Goal: Task Accomplishment & Management: Use online tool/utility

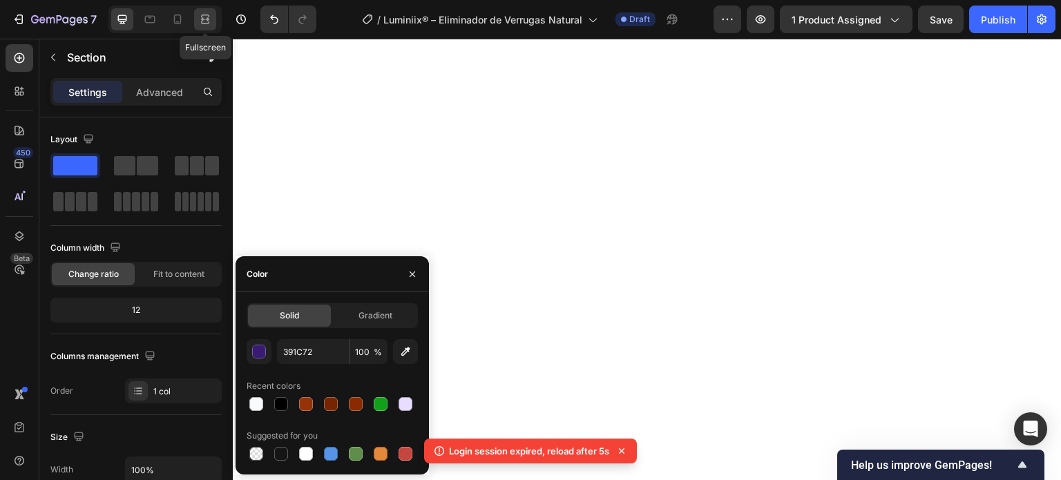
click at [209, 21] on icon at bounding box center [205, 22] width 8 height 3
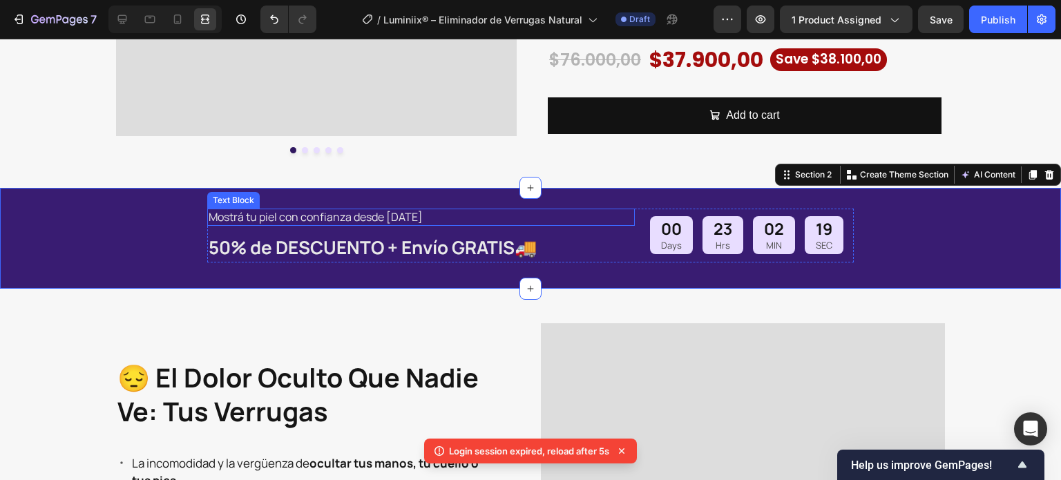
scroll to position [414, 0]
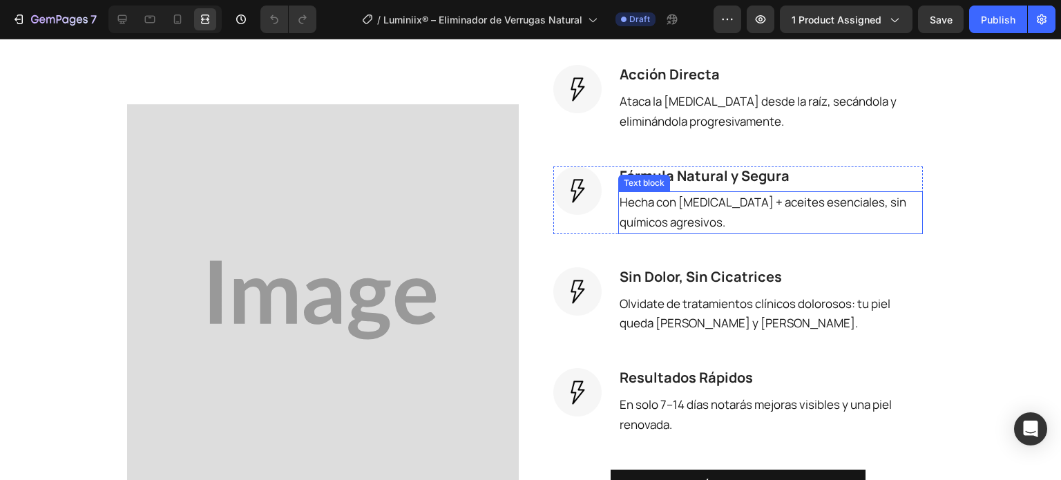
scroll to position [1243, 0]
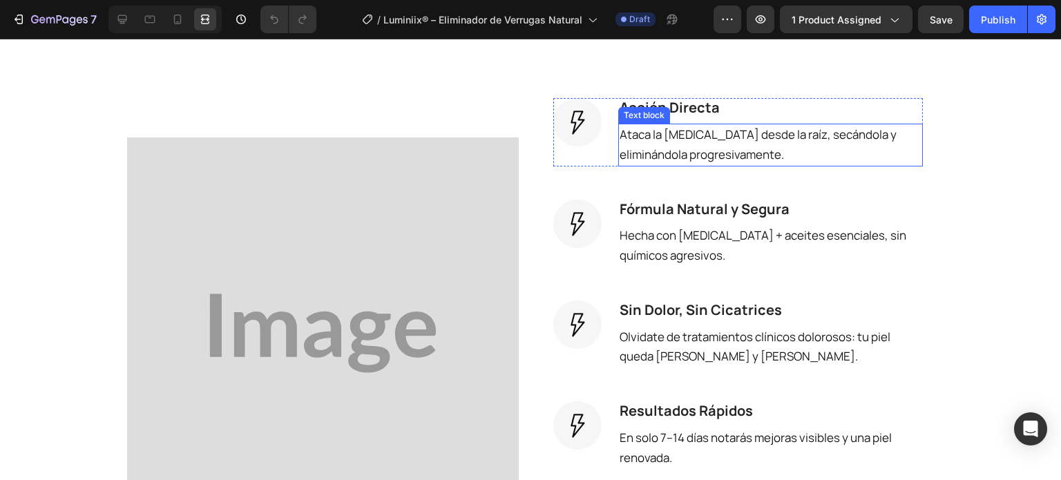
click at [690, 146] on p "Ataca la [MEDICAL_DATA] desde la raíz, secándola y eliminándola progresivamente." at bounding box center [771, 145] width 302 height 40
click at [724, 158] on p "Ataca la [MEDICAL_DATA] desde la raíz, secándola y eliminándola progresivamente." at bounding box center [771, 145] width 302 height 40
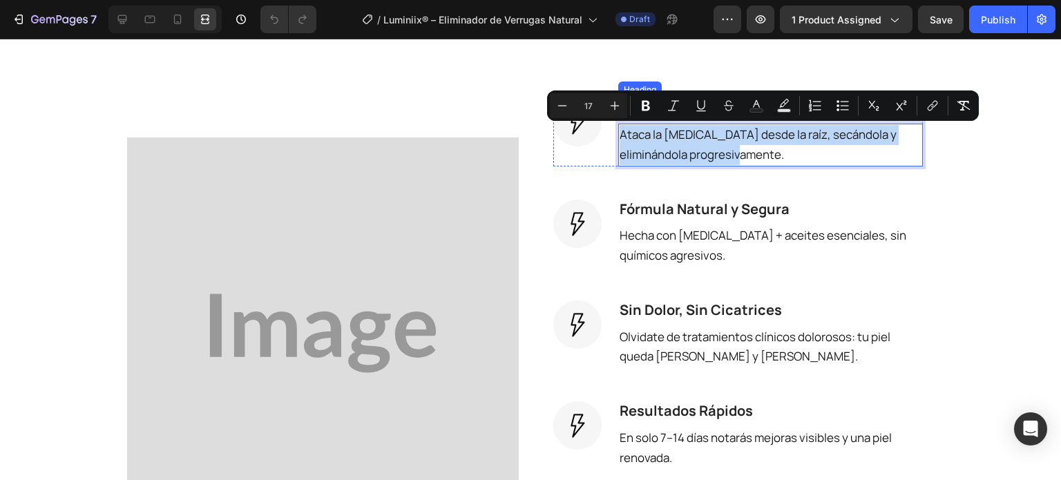
drag, startPoint x: 727, startPoint y: 157, endPoint x: 616, endPoint y: 159, distance: 110.5
click at [618, 115] on div "Acción Directa Heading Ataca la [MEDICAL_DATA] desde la raíz, secándola y elimi…" at bounding box center [770, 132] width 305 height 68
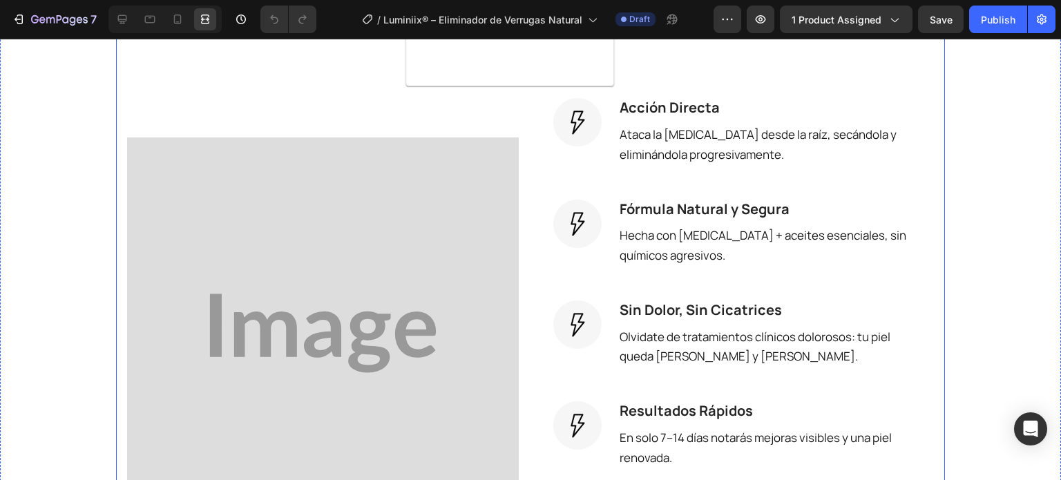
click at [343, 82] on div "la solución natural y efectiva Heading Luminiix® combina [MEDICAL_DATA] + aceit…" at bounding box center [530, 259] width 807 height 640
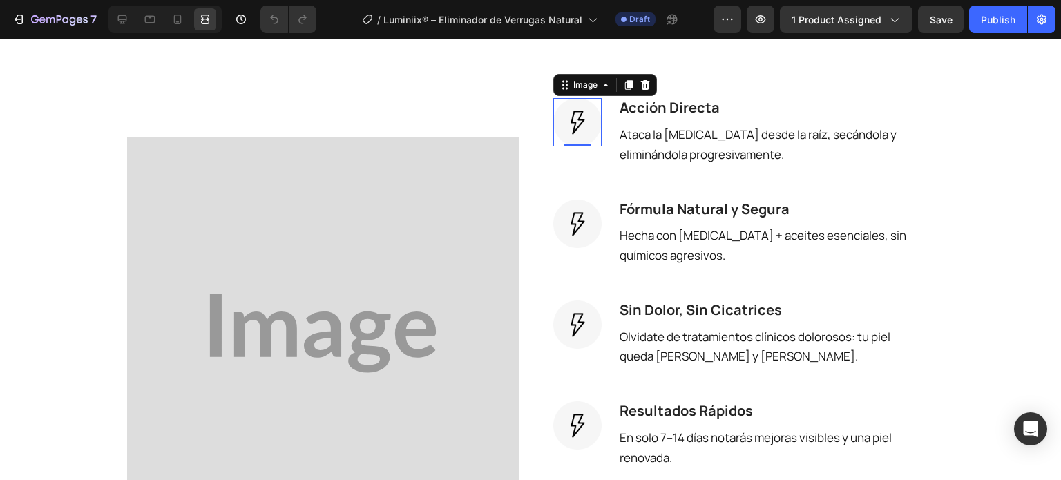
click at [564, 133] on img at bounding box center [577, 122] width 48 height 48
click at [119, 14] on icon at bounding box center [122, 19] width 14 height 14
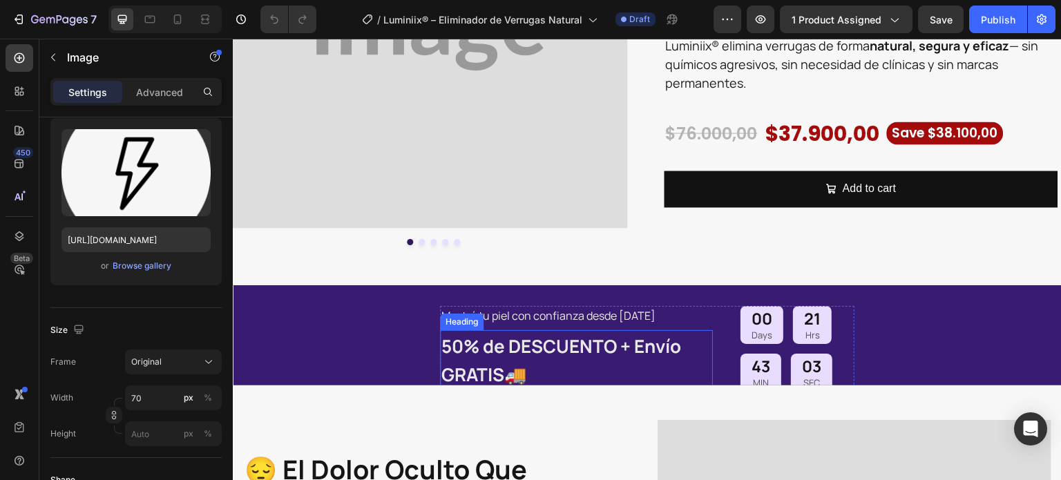
scroll to position [345, 0]
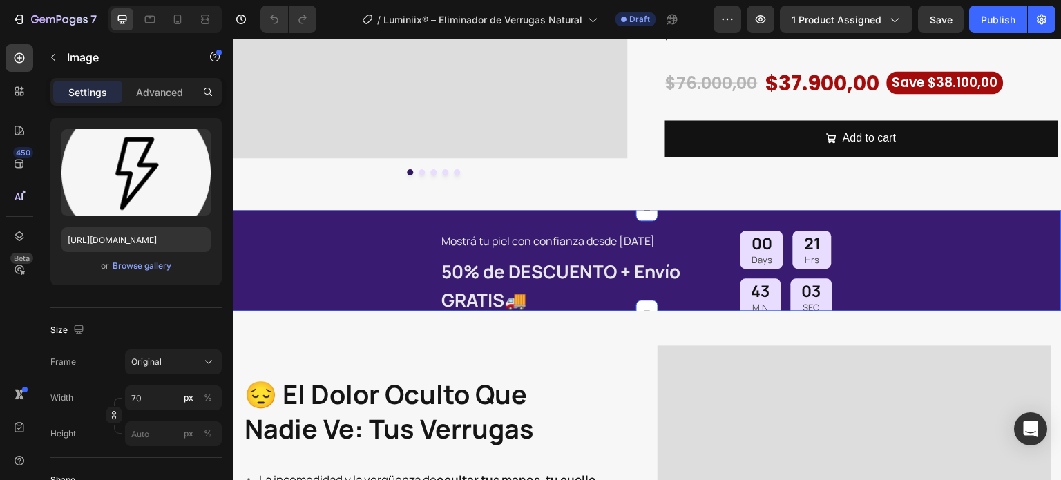
click at [375, 238] on div "Mostrá tu piel con confianza desde [DATE] Text Block 50% de DESCUENTO + Envío G…" at bounding box center [647, 260] width 829 height 100
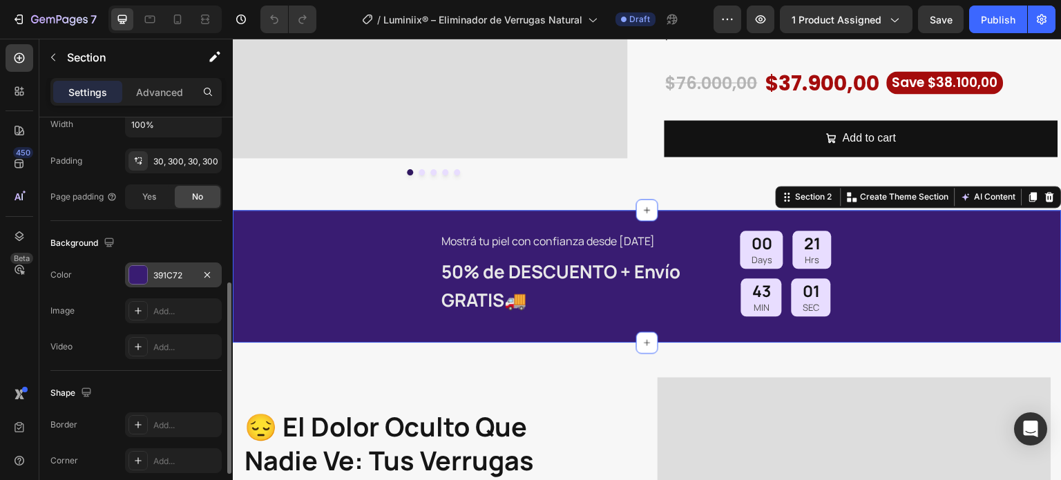
click at [155, 269] on div "391C72" at bounding box center [173, 275] width 40 height 12
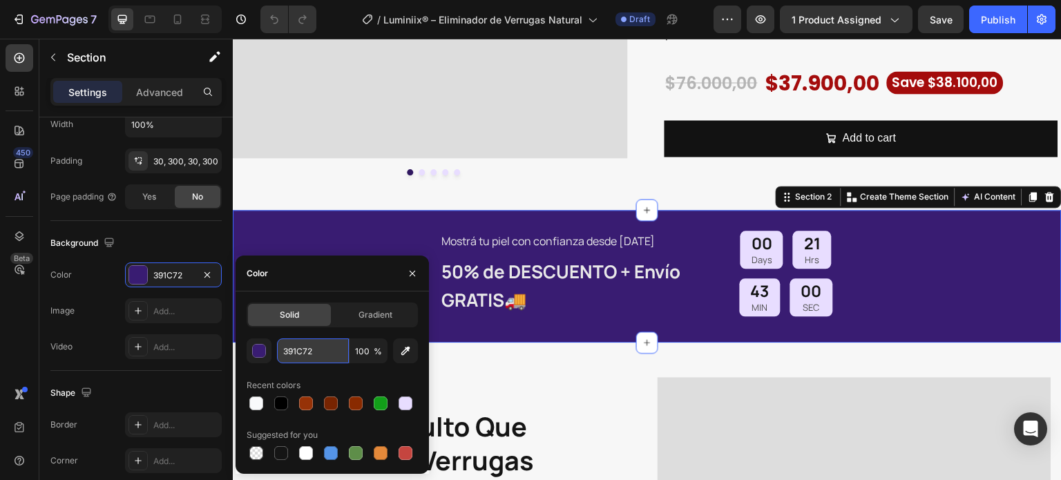
click at [314, 343] on input "391C72" at bounding box center [313, 350] width 72 height 25
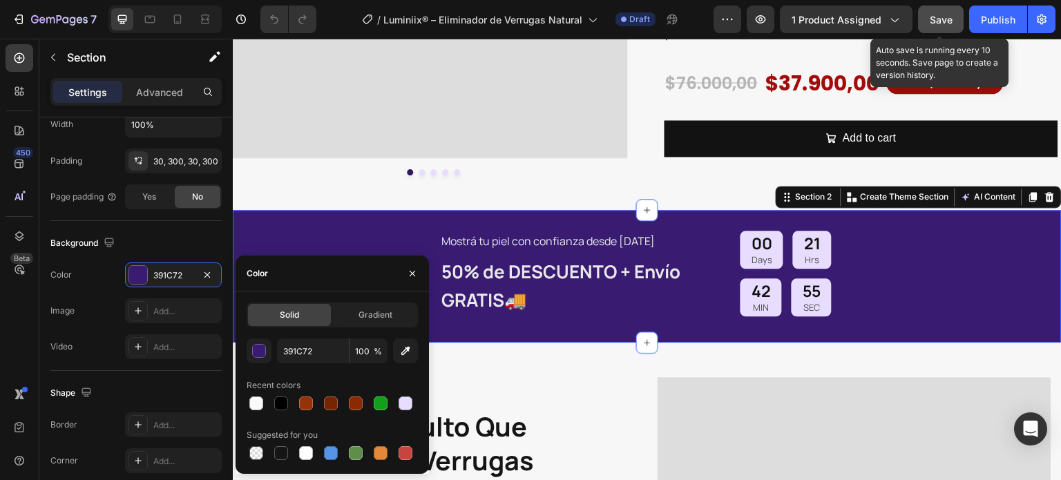
click at [950, 17] on span "Save" at bounding box center [941, 20] width 23 height 12
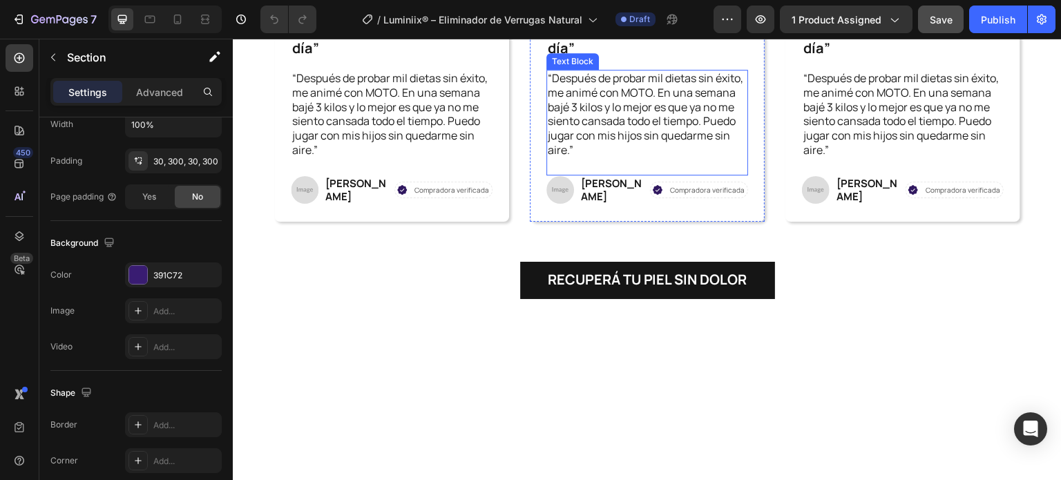
scroll to position [3316, 0]
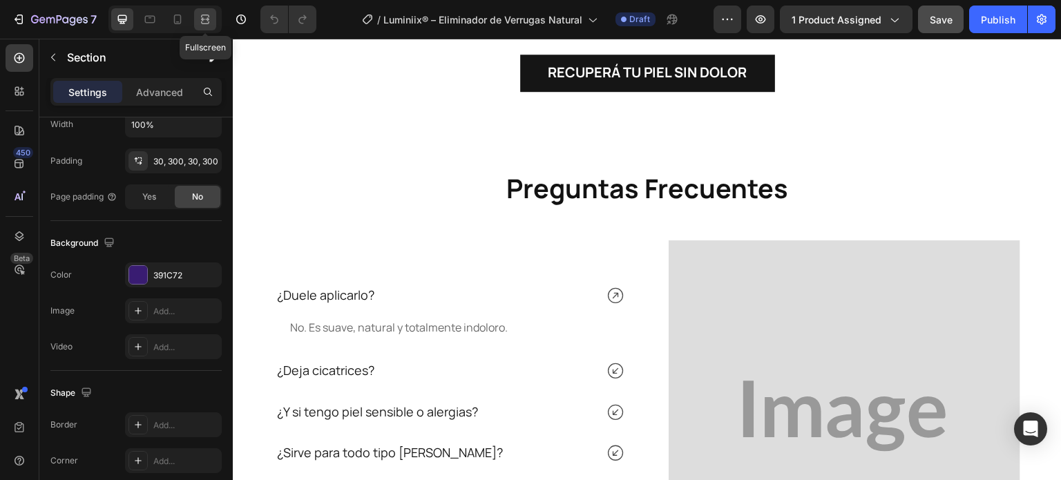
click at [207, 14] on icon at bounding box center [205, 19] width 14 height 14
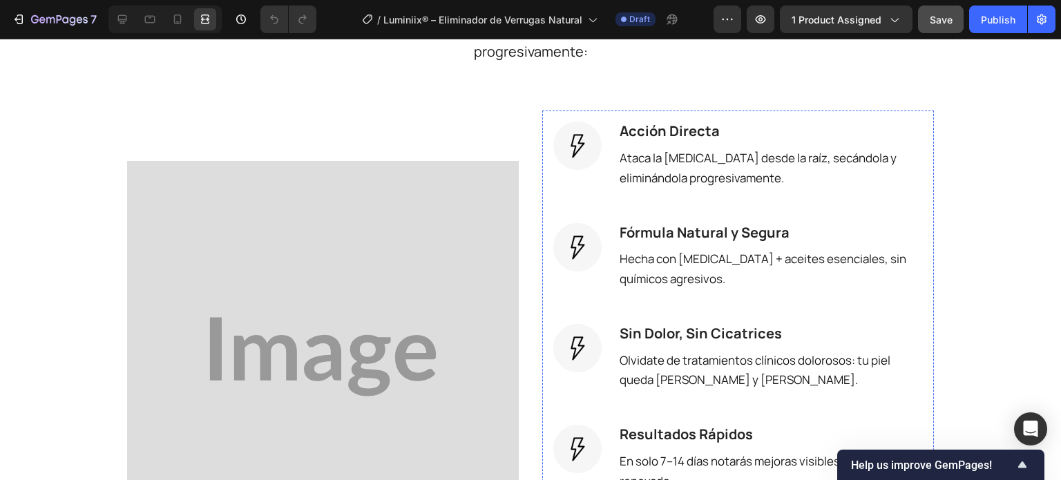
scroll to position [1083, 0]
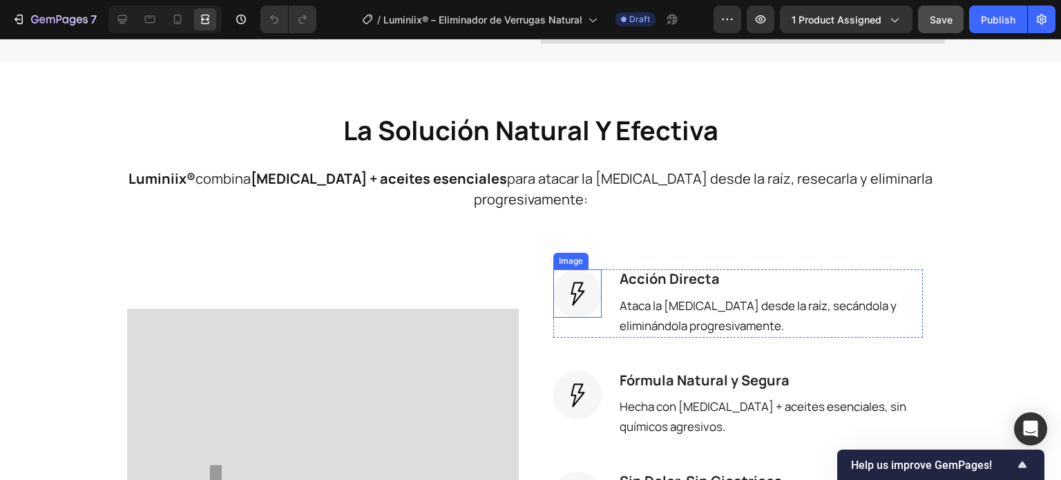
click at [567, 289] on img at bounding box center [577, 293] width 48 height 48
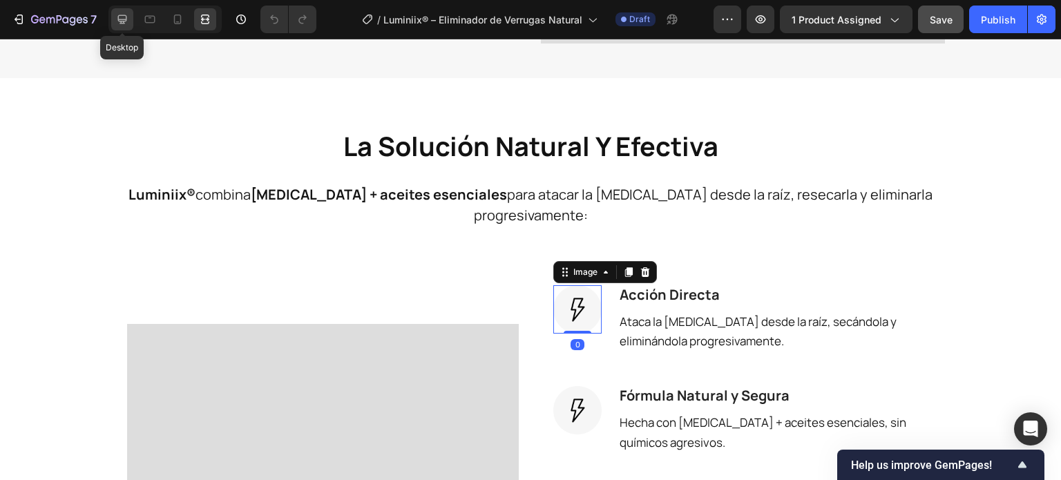
click at [116, 13] on icon at bounding box center [122, 19] width 14 height 14
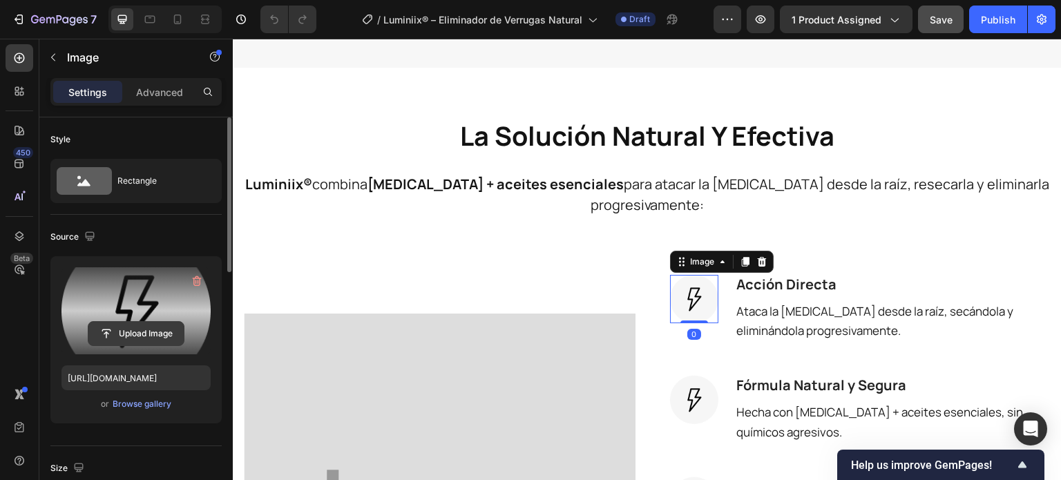
click at [153, 325] on input "file" at bounding box center [135, 333] width 95 height 23
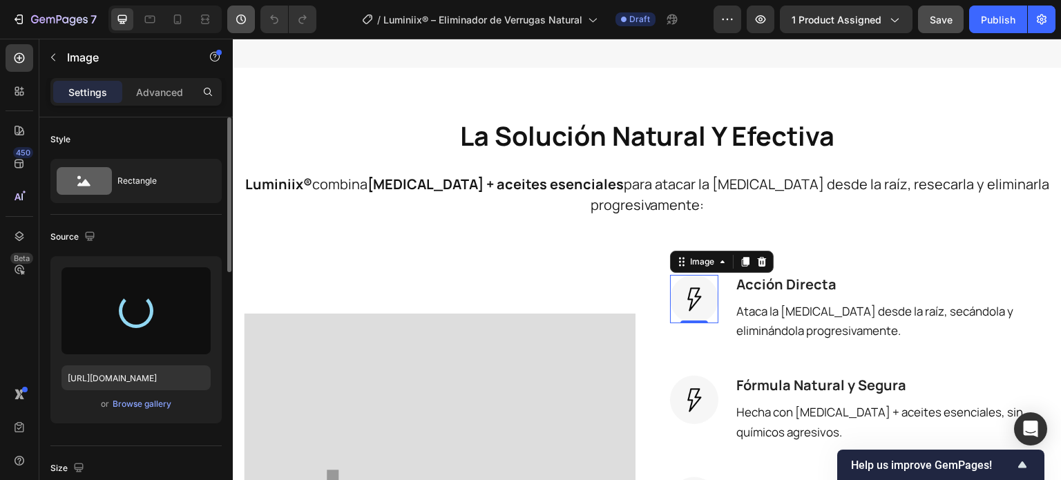
type input "[URL][DOMAIN_NAME]"
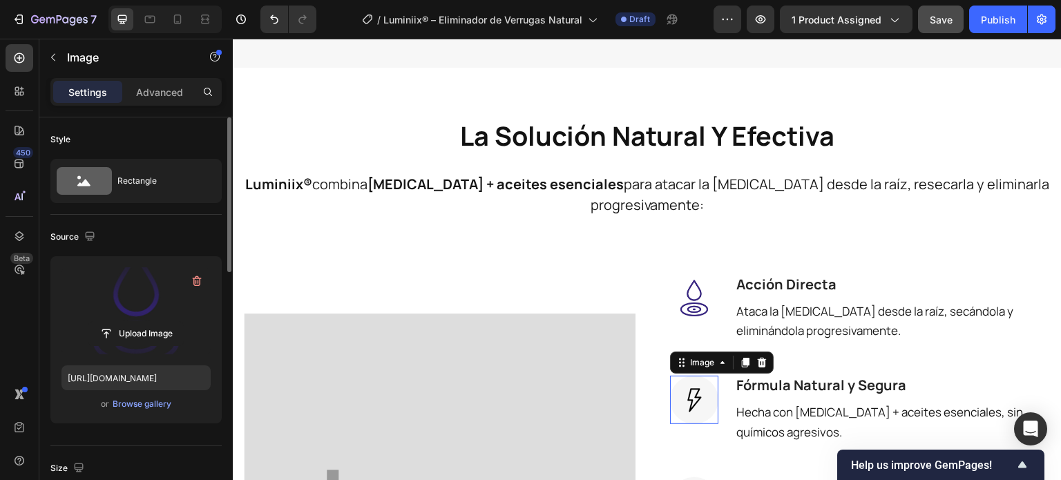
click at [678, 396] on img at bounding box center [694, 400] width 48 height 48
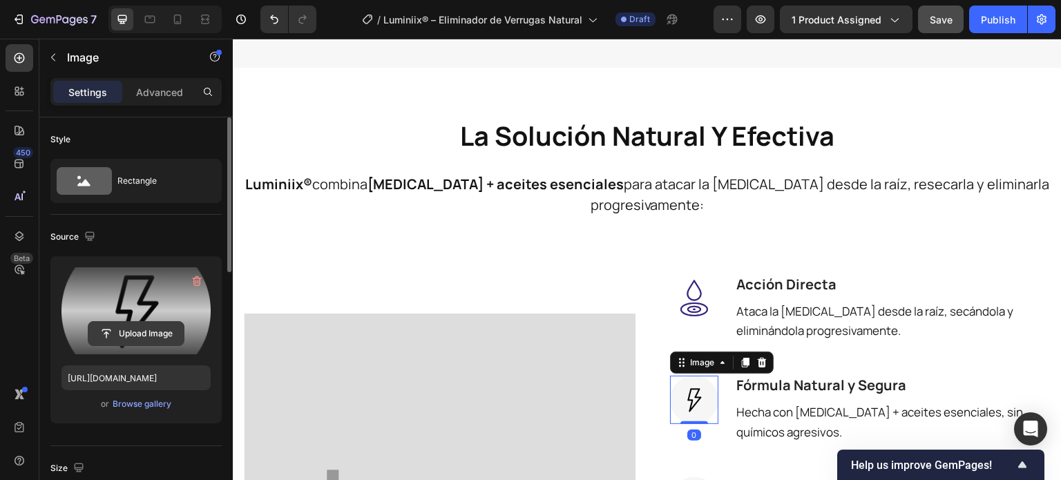
click at [136, 323] on input "file" at bounding box center [135, 333] width 95 height 23
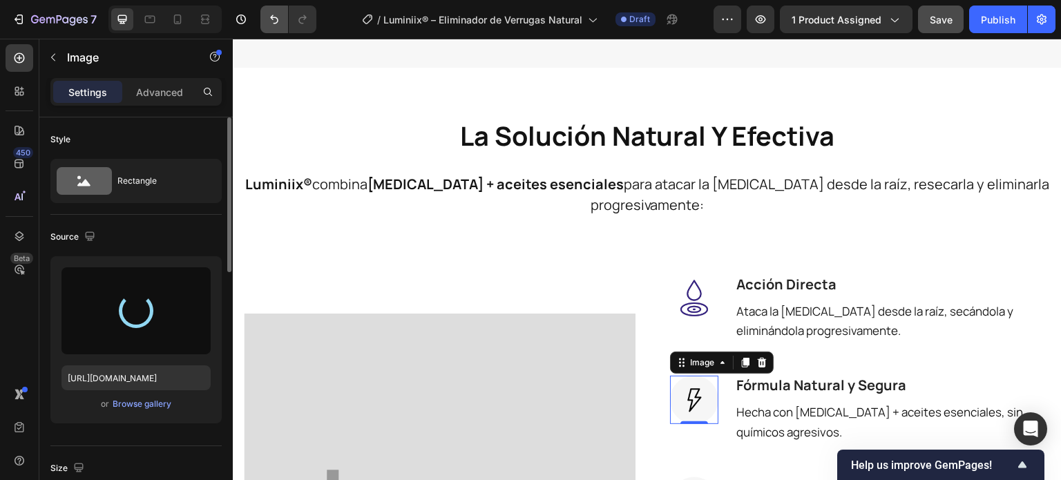
type input "[URL][DOMAIN_NAME]"
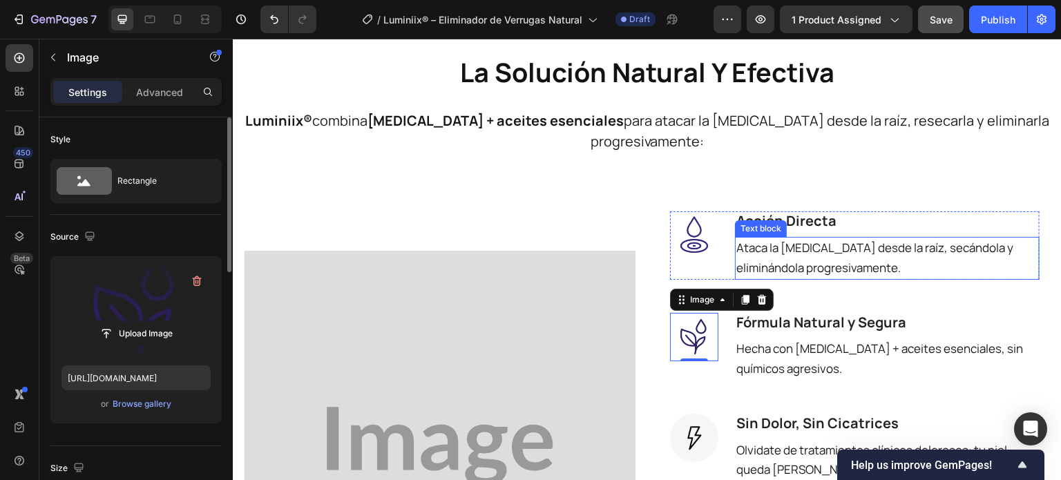
scroll to position [1221, 0]
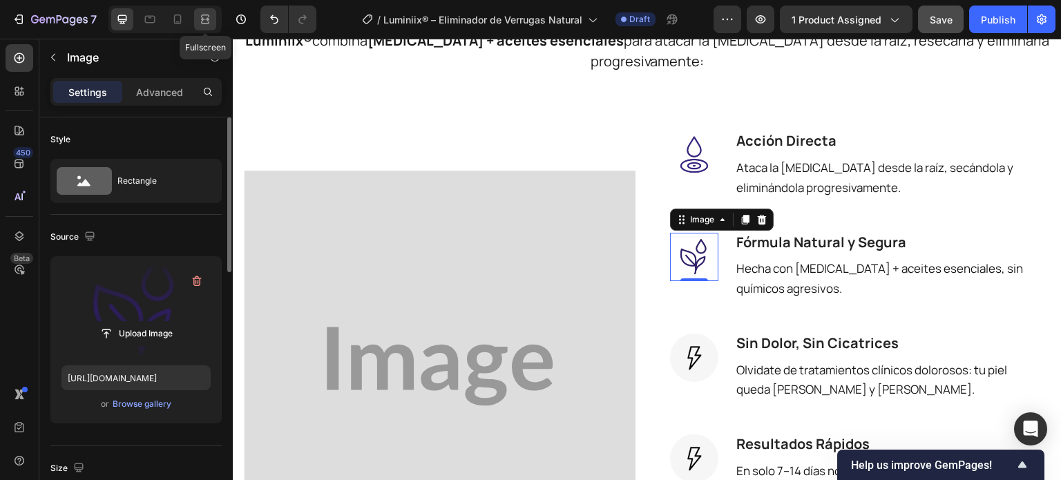
click at [203, 13] on icon at bounding box center [205, 19] width 14 height 14
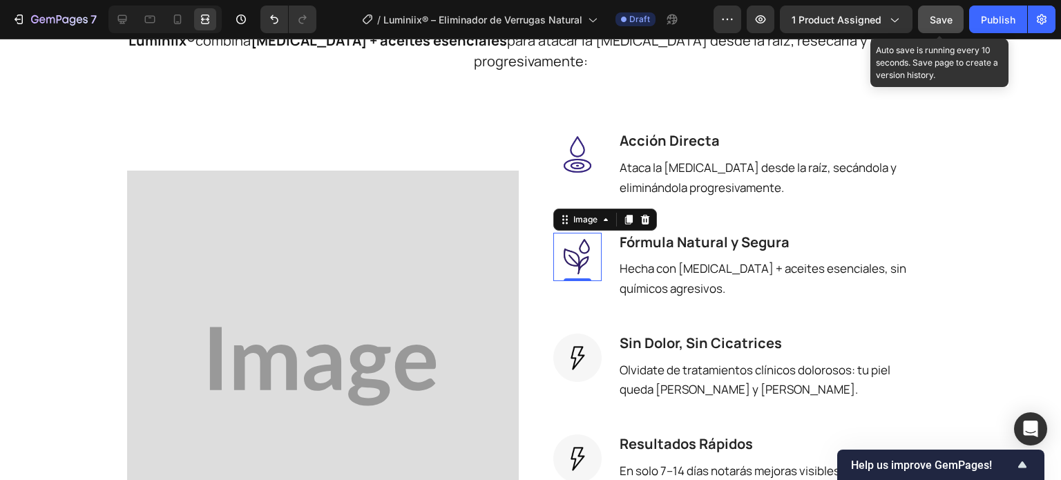
click at [936, 26] on div "Save" at bounding box center [941, 19] width 23 height 15
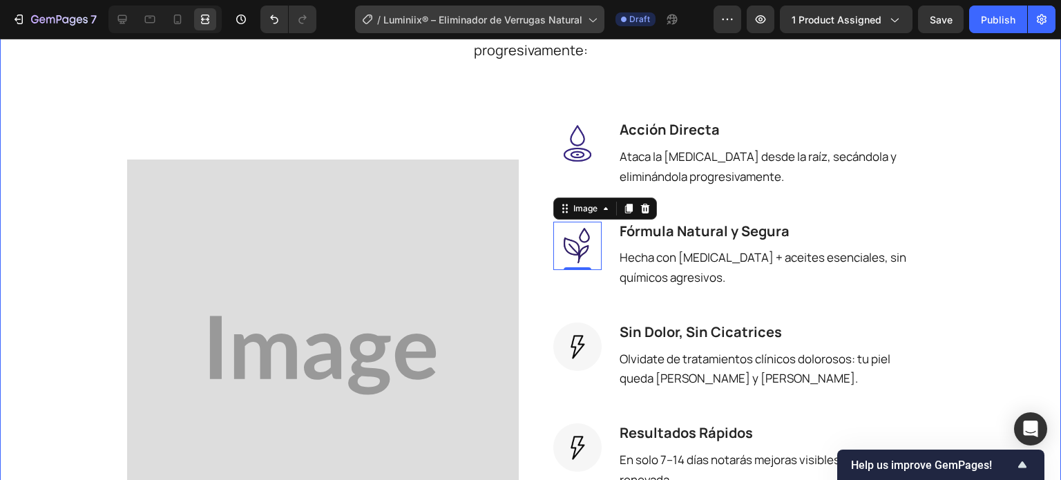
scroll to position [1221, 0]
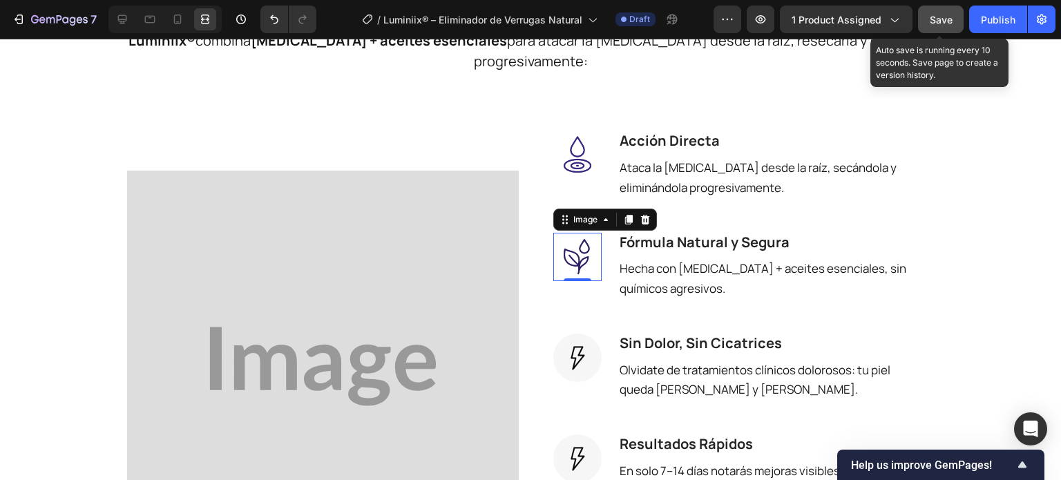
click at [924, 21] on button "Save" at bounding box center [941, 20] width 46 height 28
